Goal: Contribute content: Contribute content

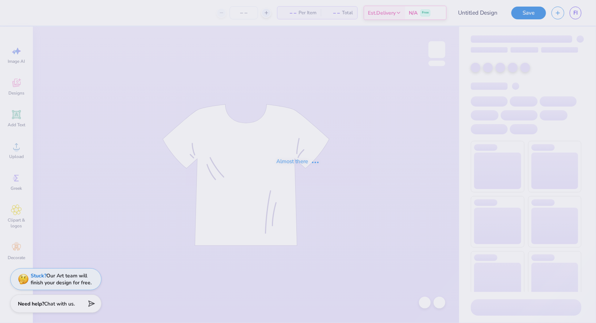
type input "Izzy Murphy Content Crew Merch"
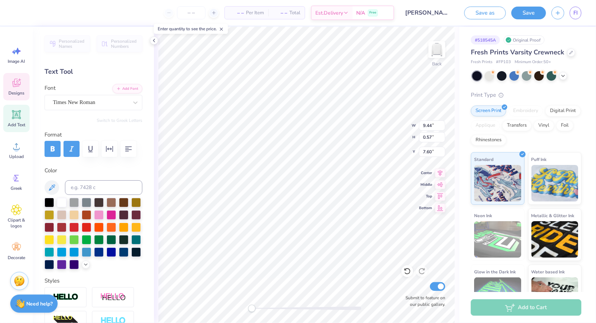
click at [546, 16] on div "Save" at bounding box center [529, 13] width 35 height 13
click at [529, 15] on button "Save" at bounding box center [529, 11] width 35 height 13
type textarea "University of Maryland"
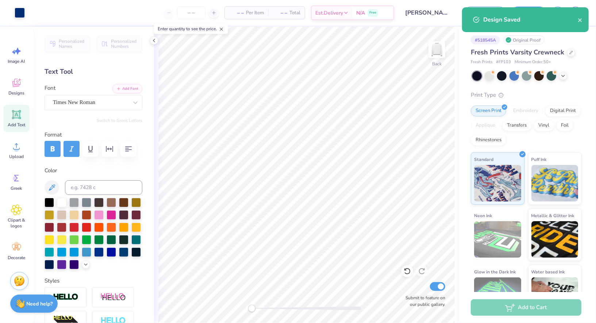
click at [577, 19] on div "Design Saved" at bounding box center [530, 19] width 95 height 9
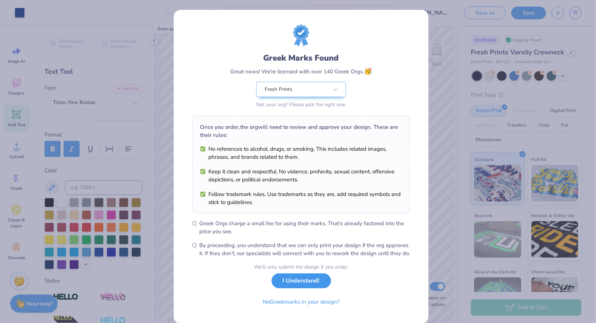
click at [305, 288] on button "I Understand!" at bounding box center [302, 280] width 60 height 15
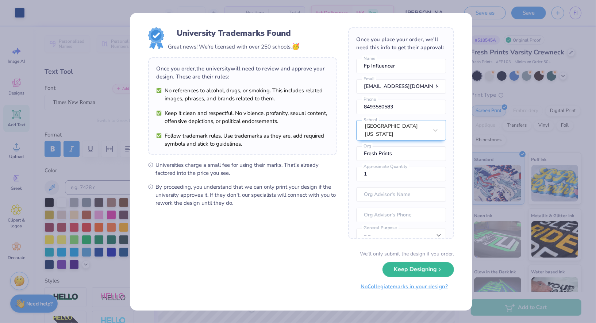
click at [422, 269] on button "Keep Designing" at bounding box center [419, 269] width 72 height 15
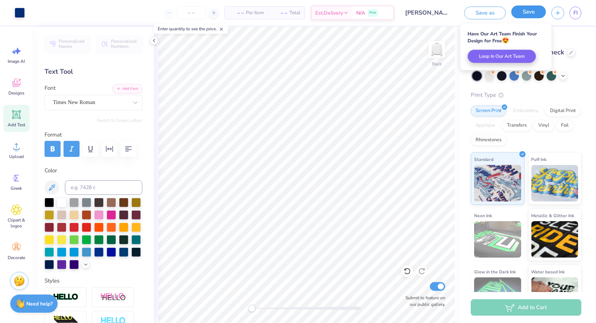
click at [529, 13] on button "Save" at bounding box center [529, 11] width 35 height 13
click at [155, 39] on icon at bounding box center [154, 41] width 6 height 6
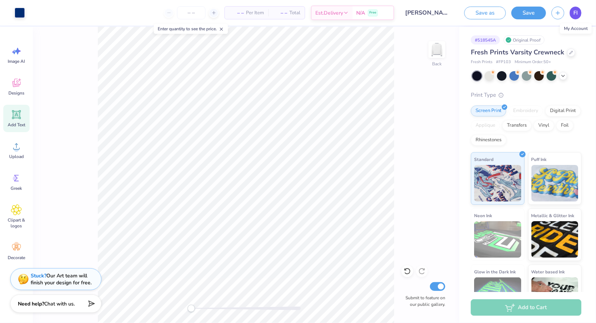
click at [577, 10] on span "FI" at bounding box center [576, 13] width 4 height 8
click at [512, 14] on div "Save as Save" at bounding box center [505, 13] width 82 height 13
click at [521, 12] on button "Save" at bounding box center [529, 11] width 35 height 13
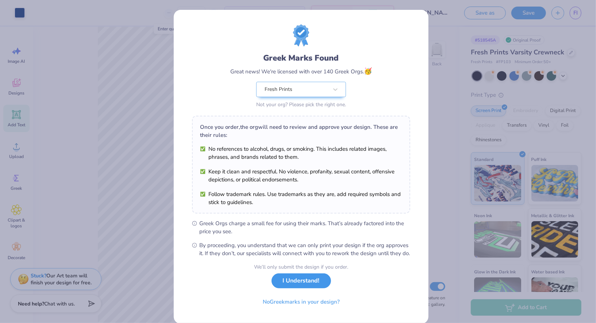
click at [295, 283] on button "I Understand!" at bounding box center [302, 280] width 60 height 15
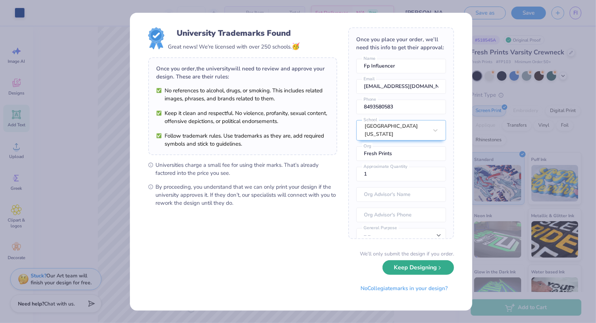
click at [397, 271] on button "Keep Designing" at bounding box center [419, 267] width 72 height 15
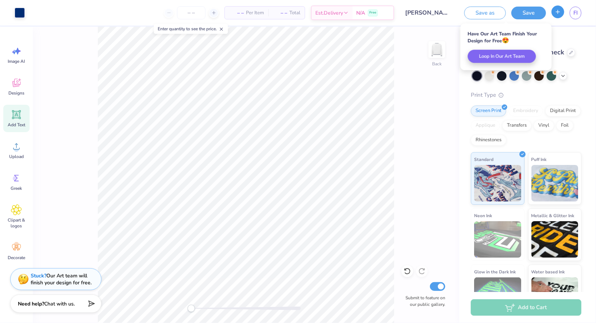
click at [559, 13] on icon "button" at bounding box center [558, 12] width 6 height 6
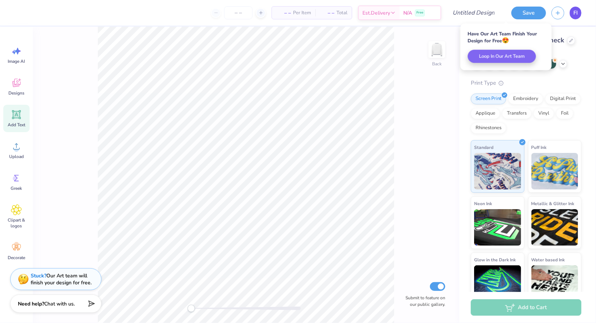
click at [577, 12] on span "FI" at bounding box center [576, 13] width 4 height 8
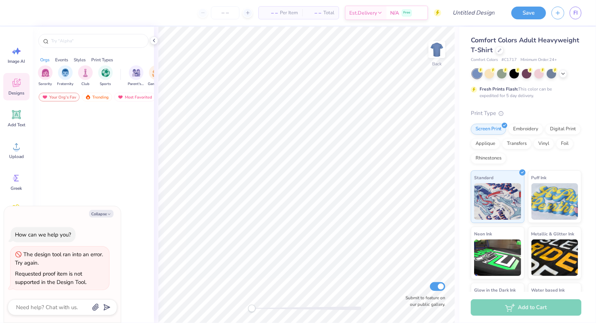
type textarea "x"
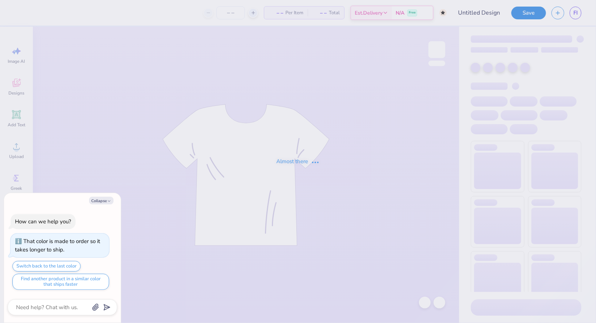
type textarea "x"
type input "Emaya Mataele Content Crew Merch"
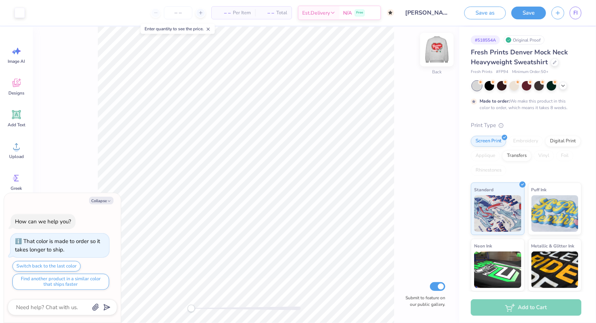
click at [436, 50] on img at bounding box center [436, 49] width 29 height 29
type textarea "x"
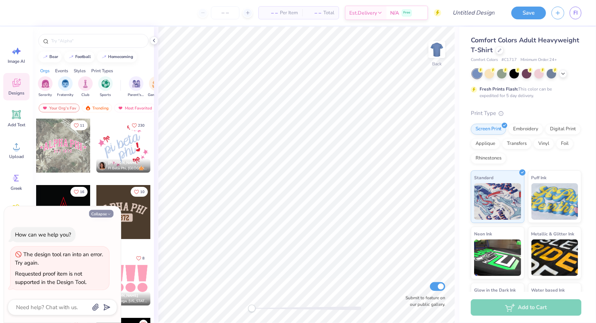
click at [105, 212] on button "Collapse" at bounding box center [101, 214] width 24 height 8
type textarea "x"
